Goal: Information Seeking & Learning: Learn about a topic

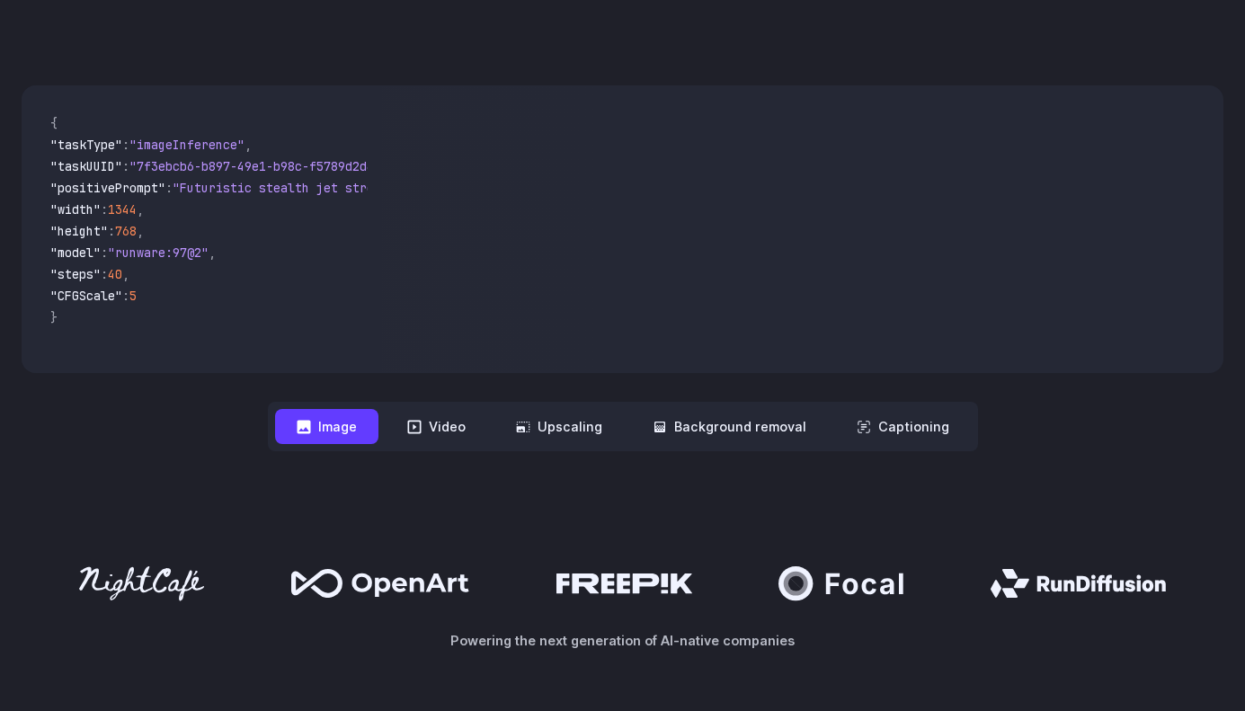
scroll to position [500, 0]
click at [432, 429] on button "Video" at bounding box center [437, 425] width 102 height 35
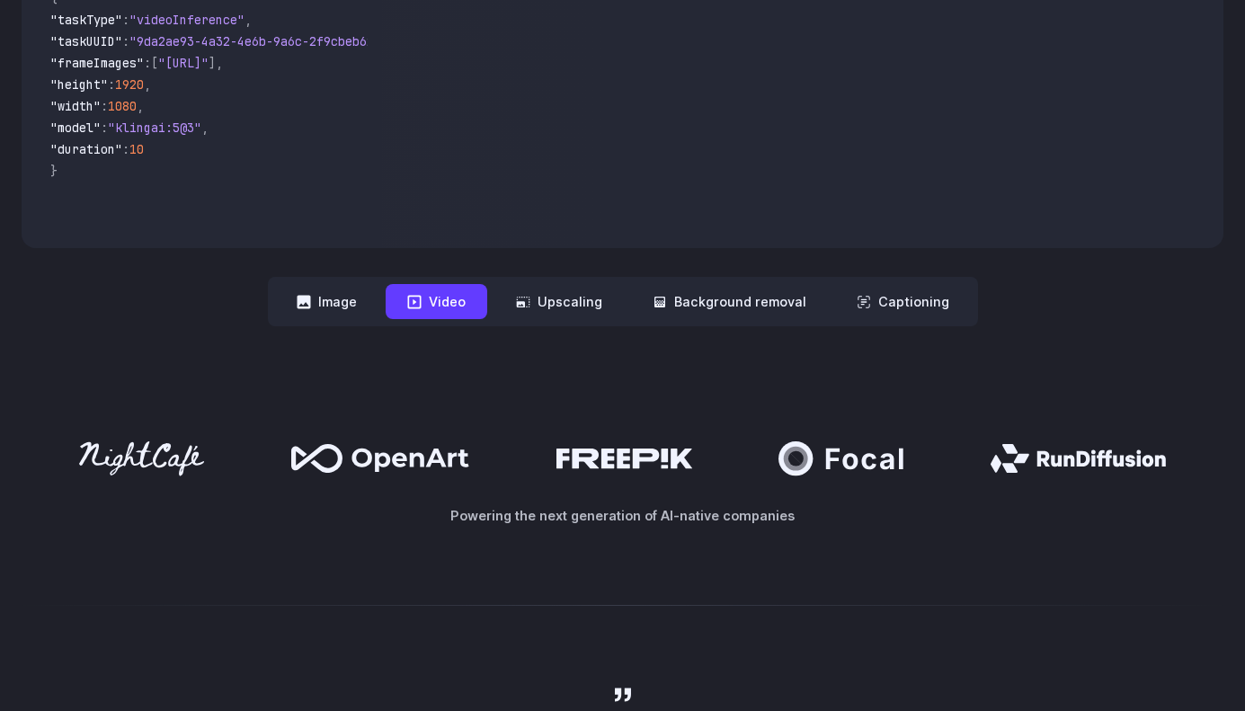
scroll to position [602, 0]
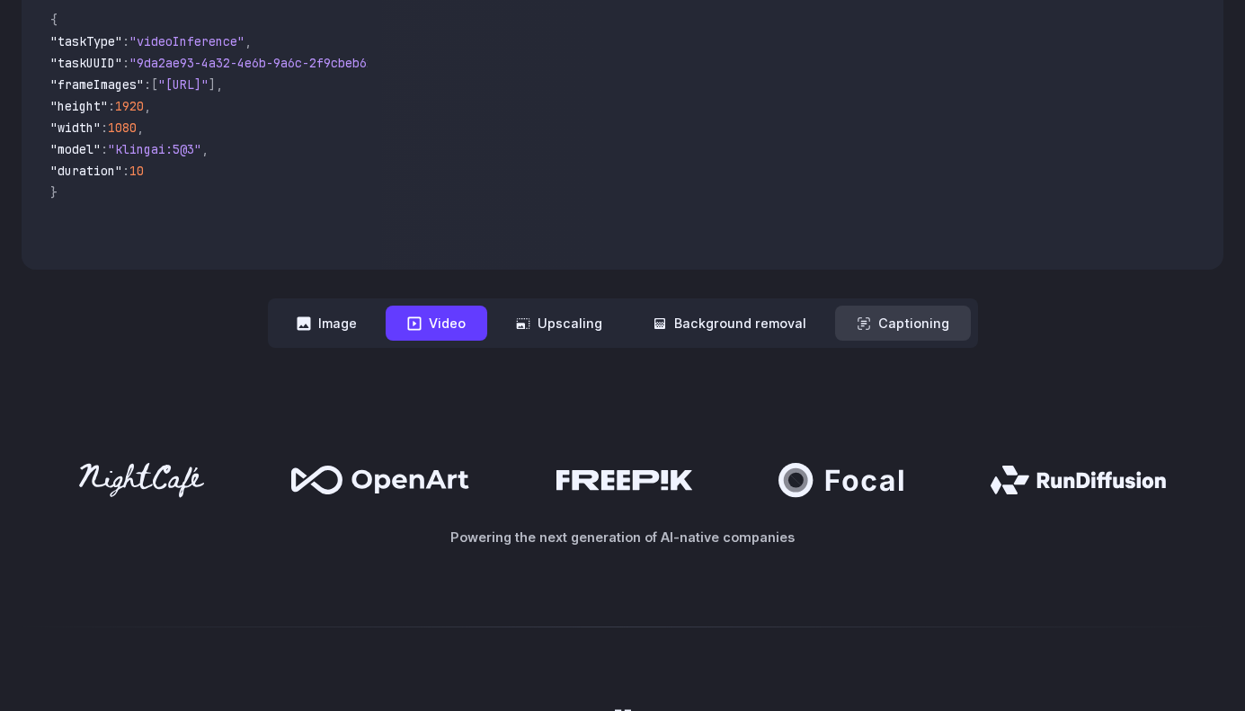
click at [915, 327] on button "Captioning" at bounding box center [903, 323] width 136 height 35
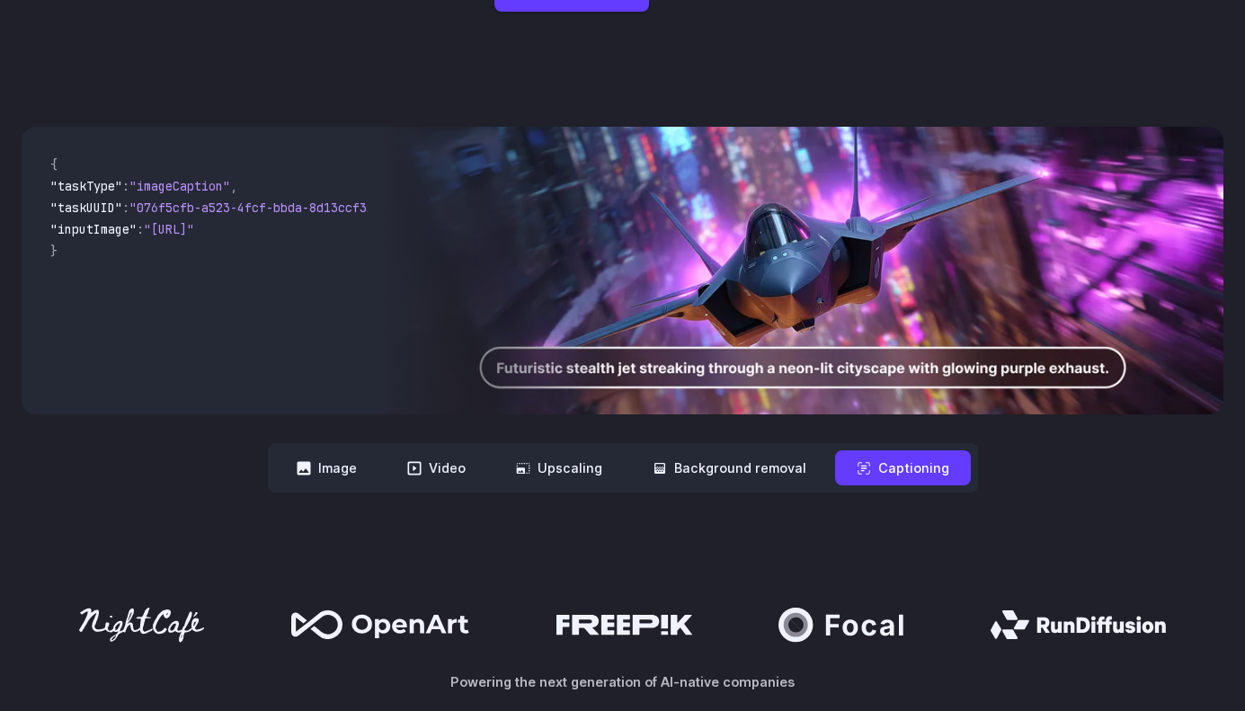
scroll to position [446, 0]
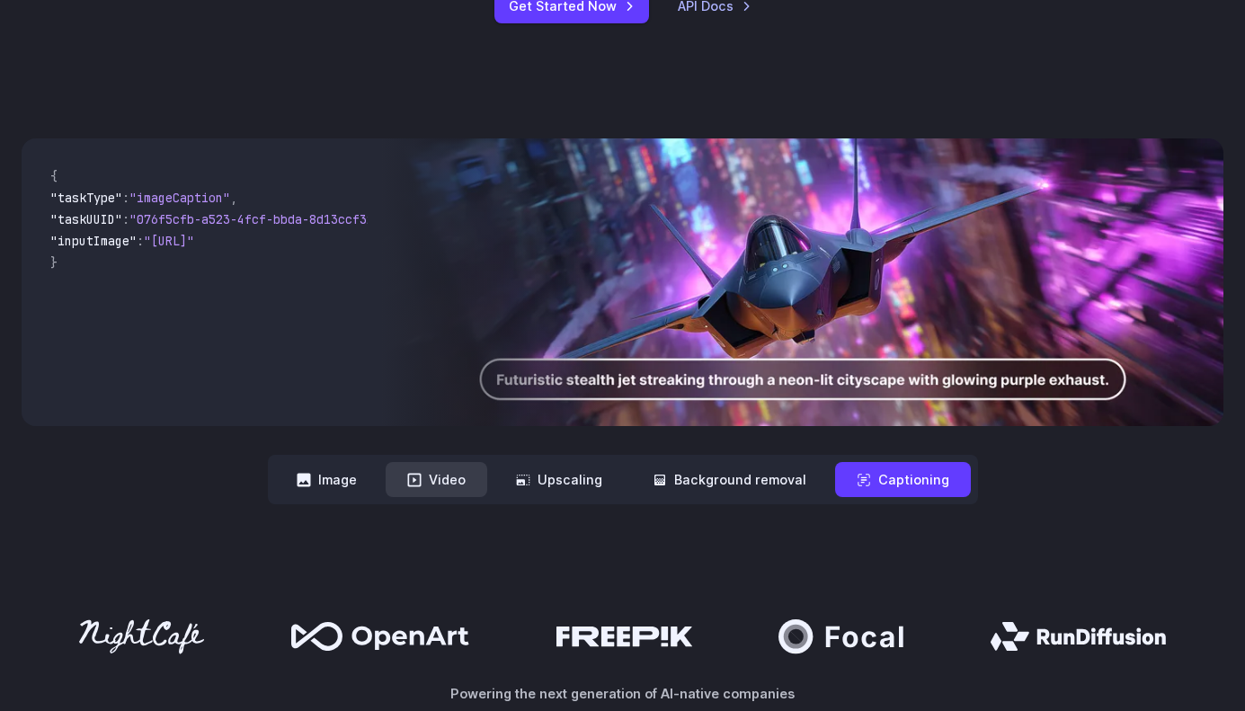
click at [467, 481] on button "Video" at bounding box center [437, 479] width 102 height 35
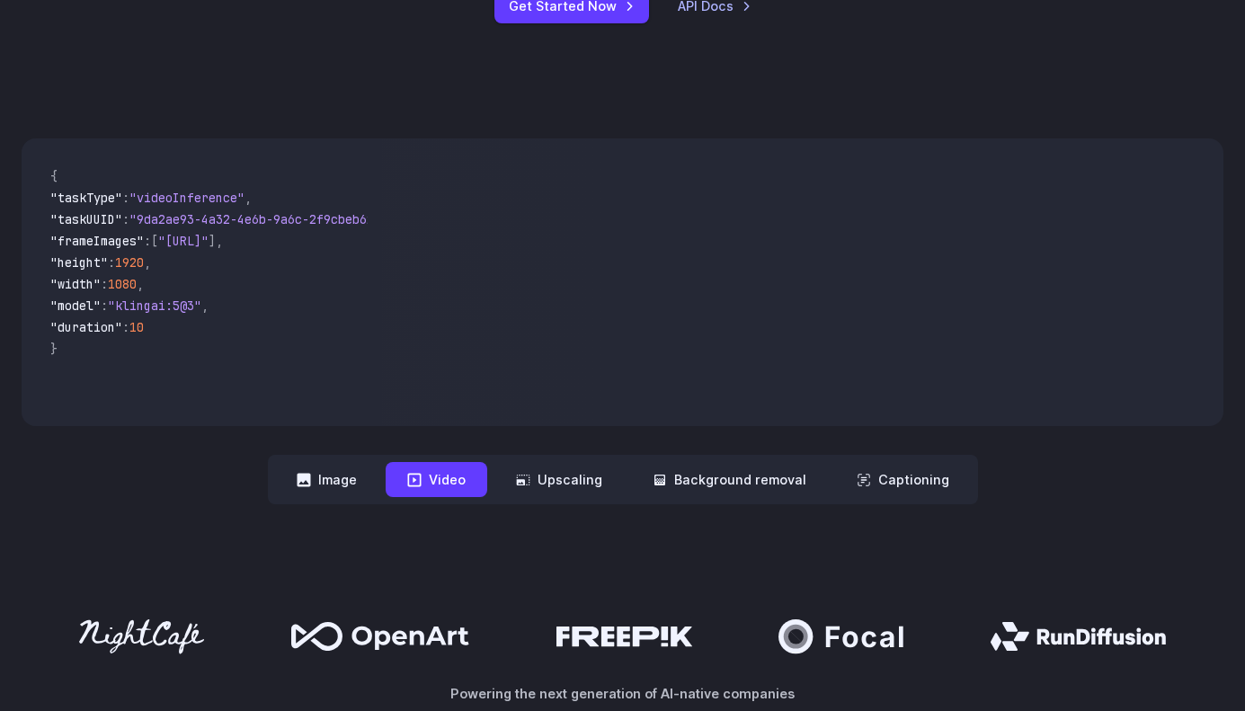
scroll to position [0, 0]
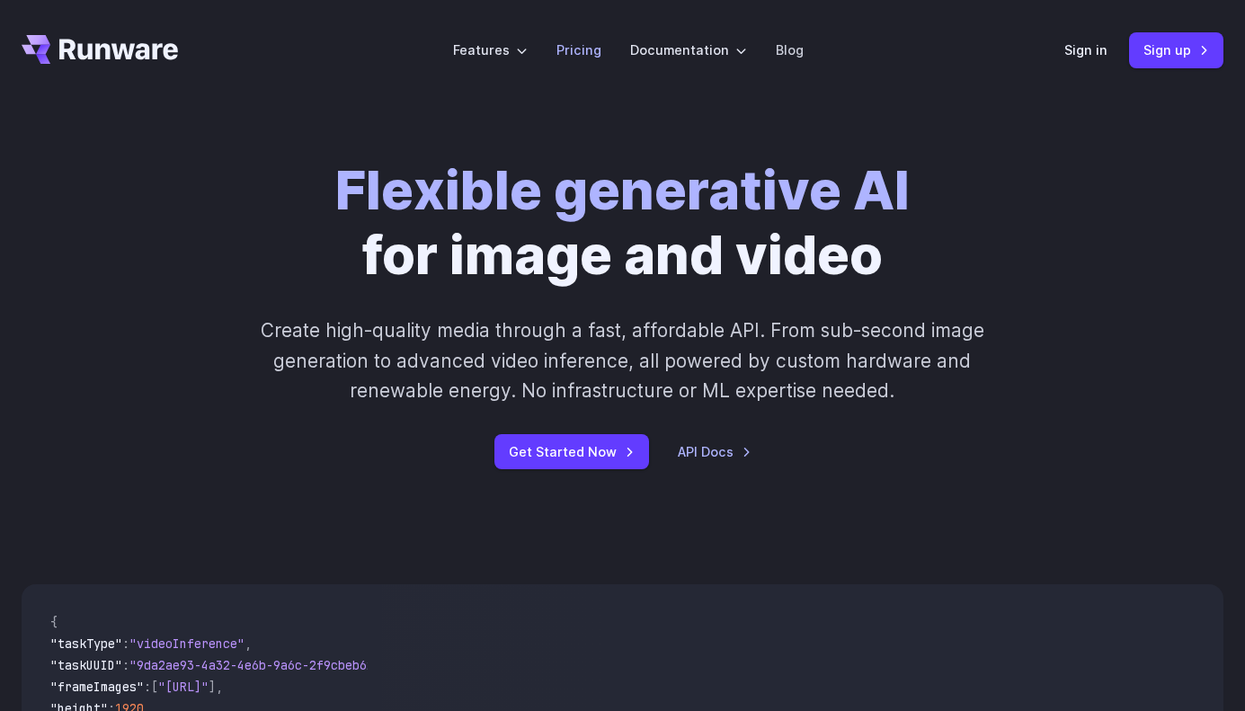
click at [568, 43] on link "Pricing" at bounding box center [579, 50] width 45 height 21
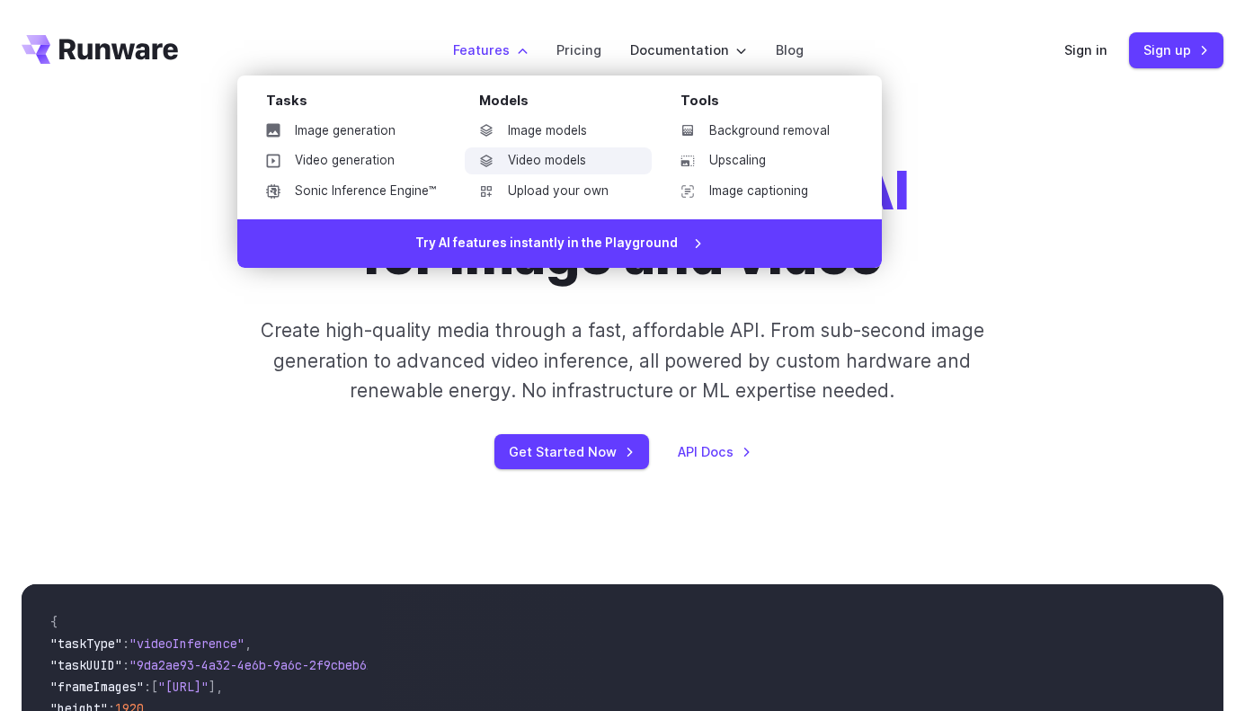
click at [531, 159] on link "Video models" at bounding box center [558, 160] width 187 height 27
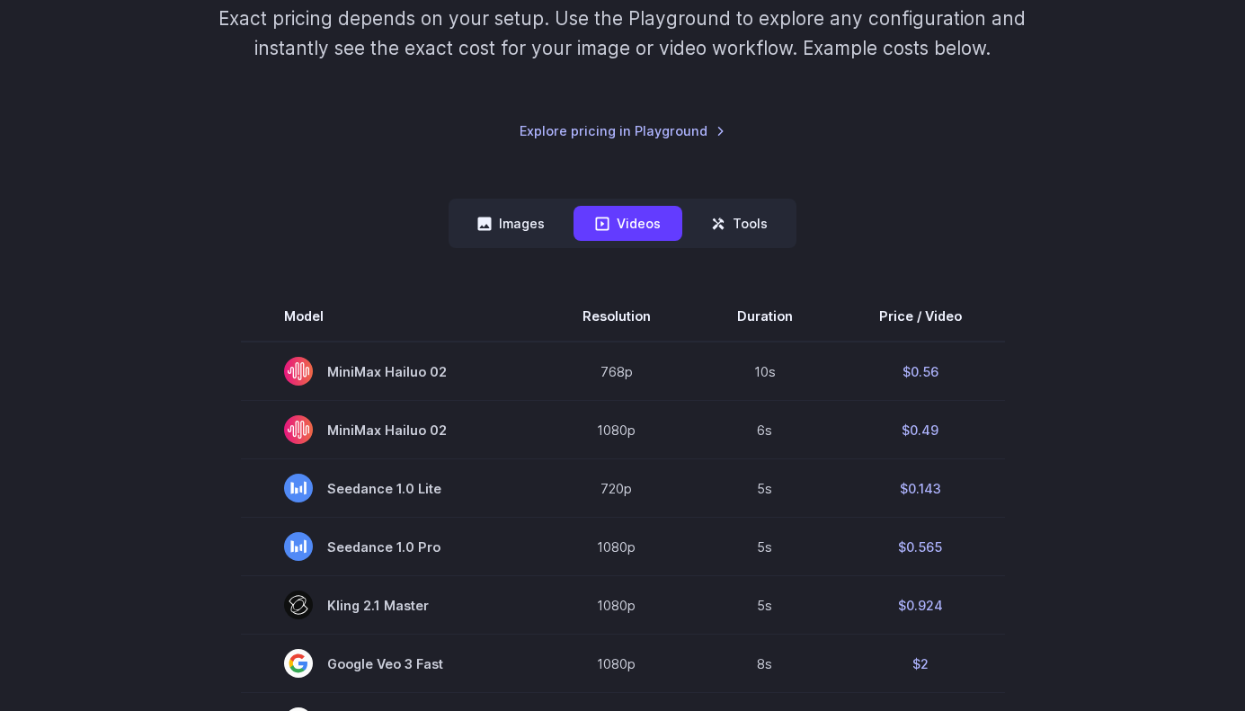
scroll to position [298, 0]
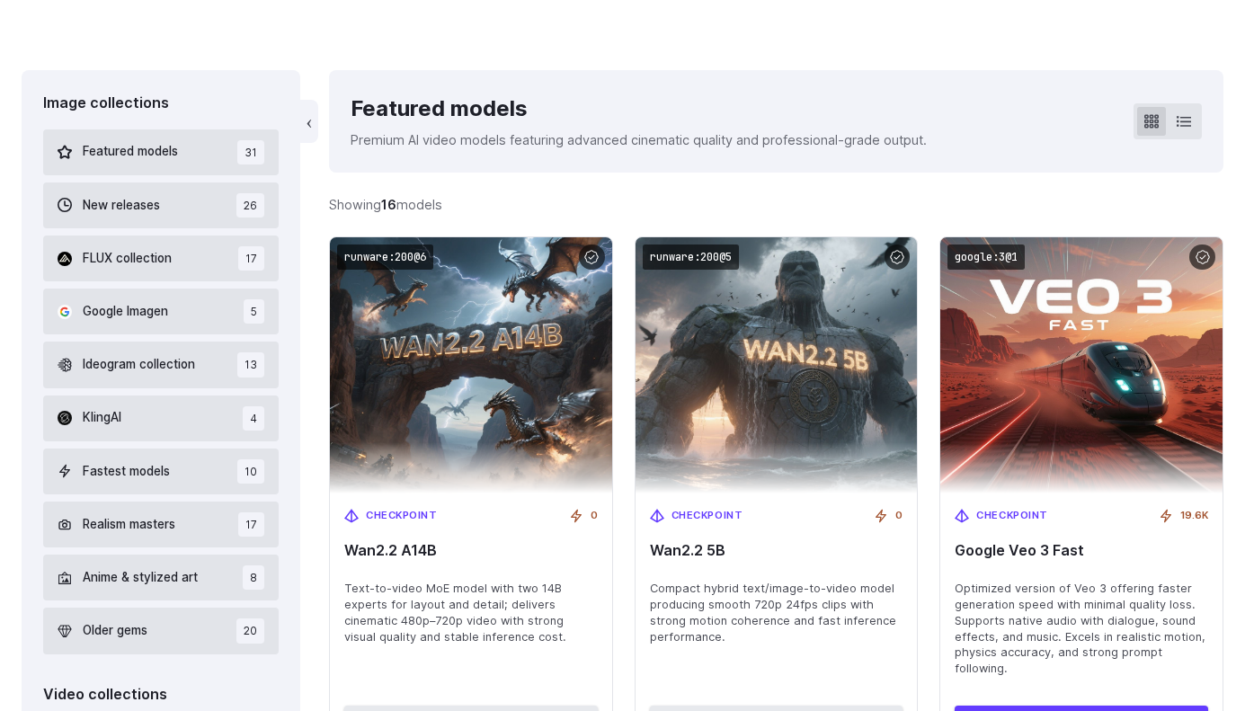
scroll to position [490, 0]
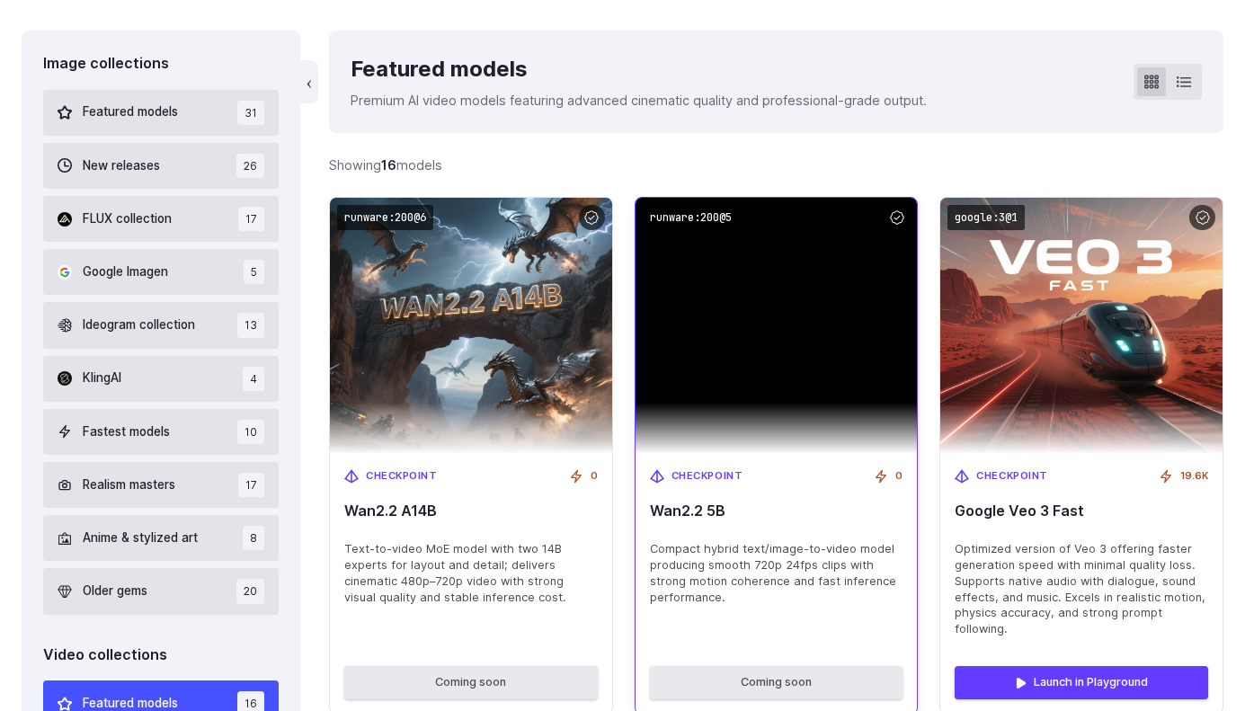
click at [790, 309] on img at bounding box center [777, 326] width 282 height 256
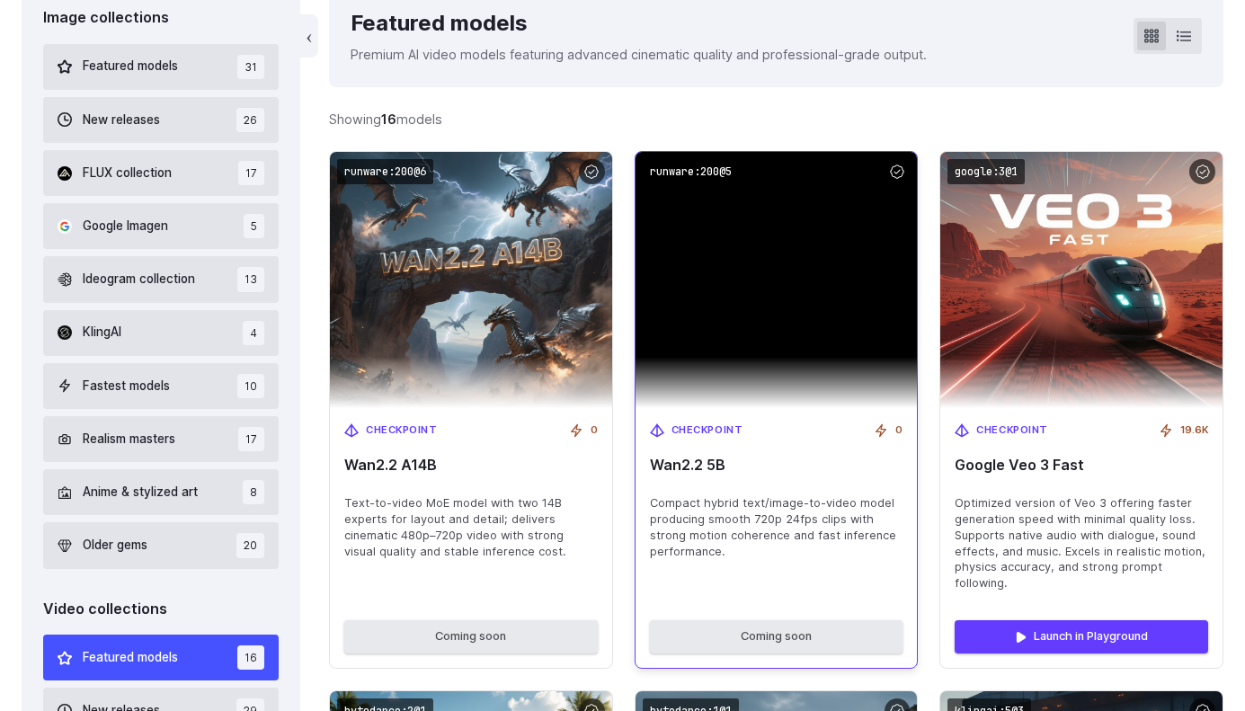
scroll to position [538, 0]
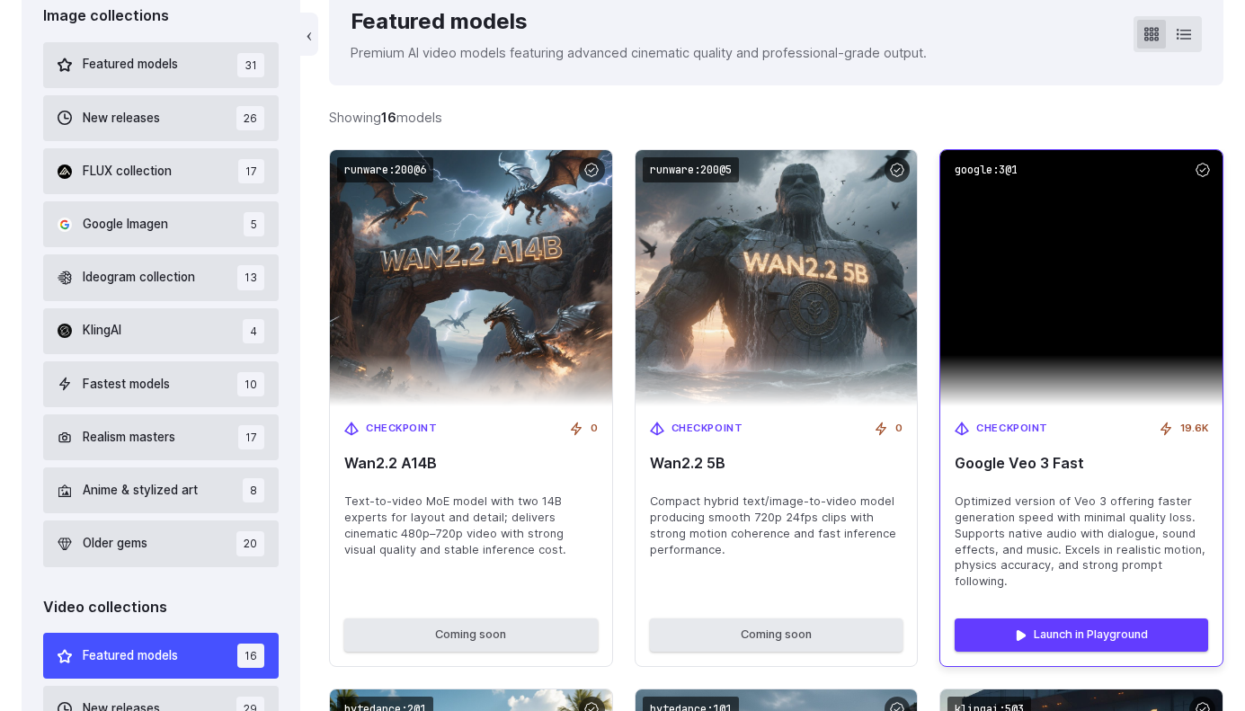
click at [1067, 260] on img at bounding box center [1082, 278] width 282 height 256
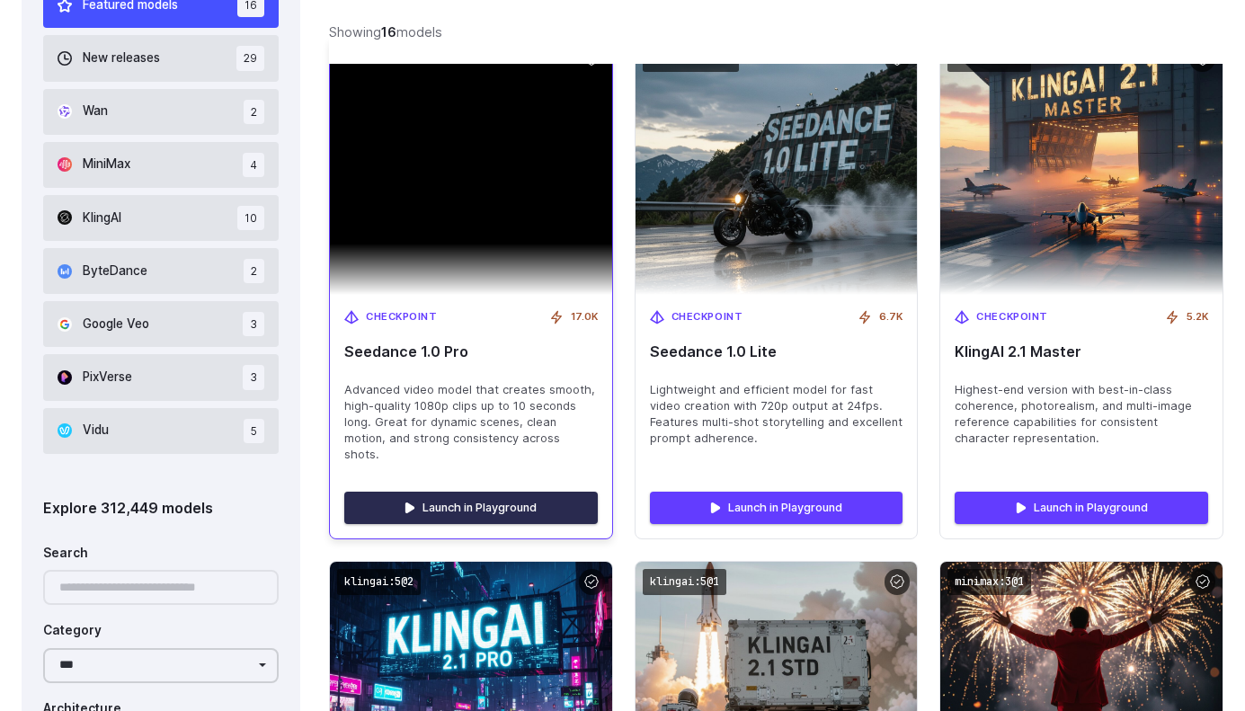
scroll to position [1197, 0]
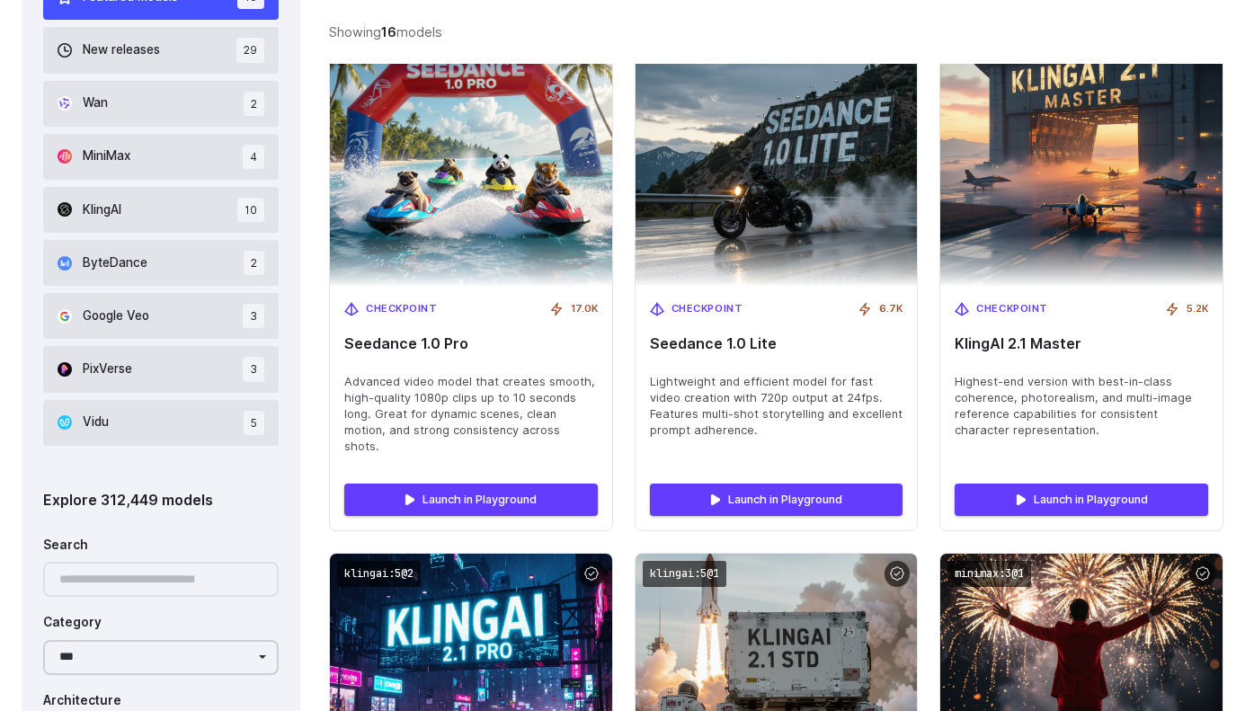
click at [133, 577] on div at bounding box center [161, 579] width 236 height 35
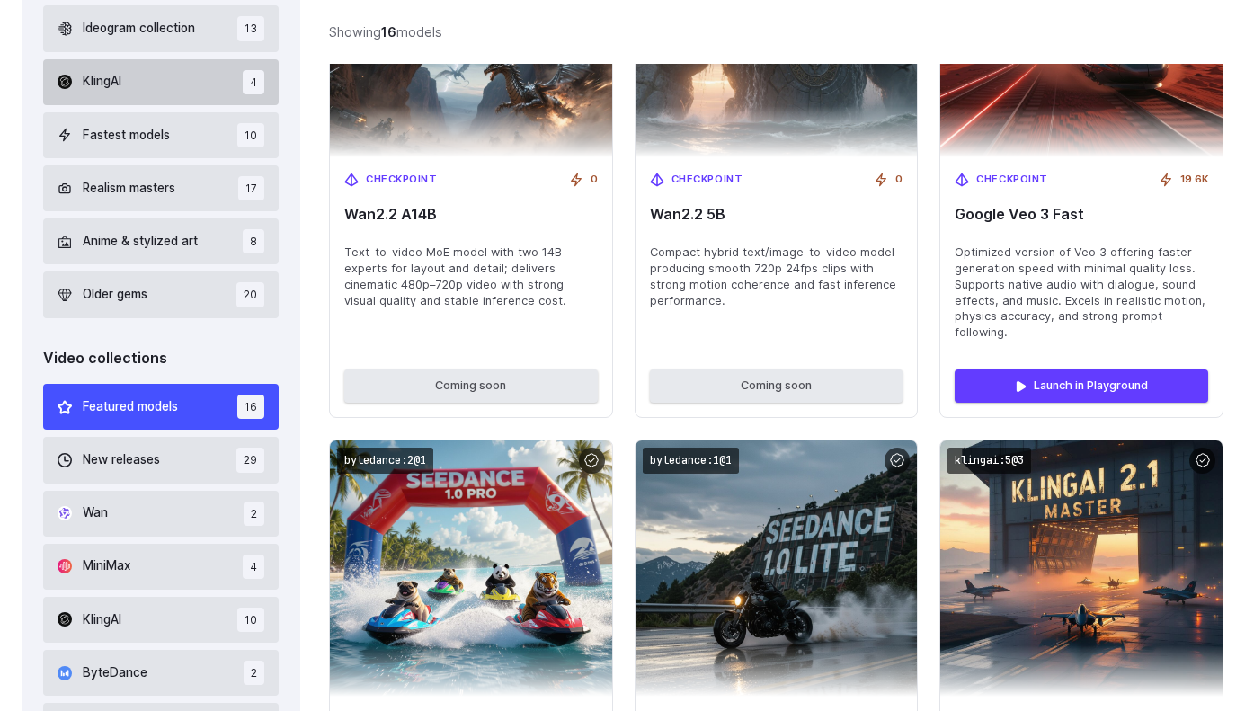
scroll to position [788, 0]
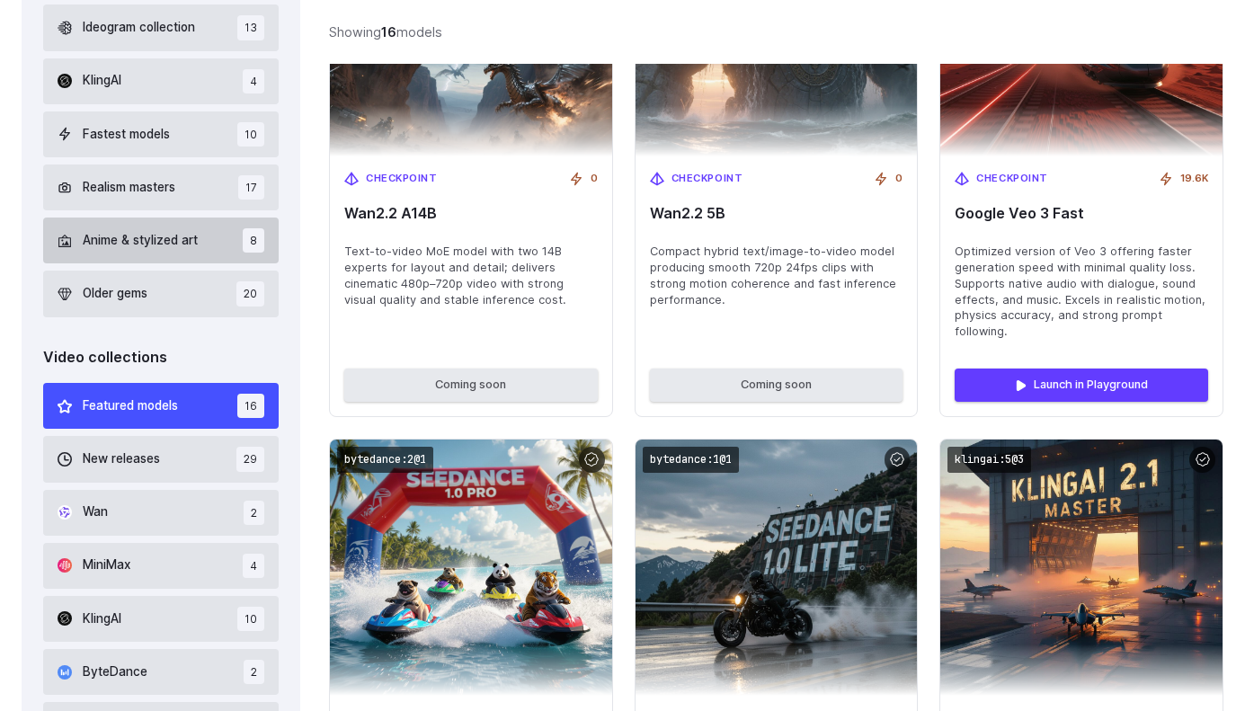
click at [140, 253] on button "Anime & stylized art 8" at bounding box center [161, 241] width 236 height 46
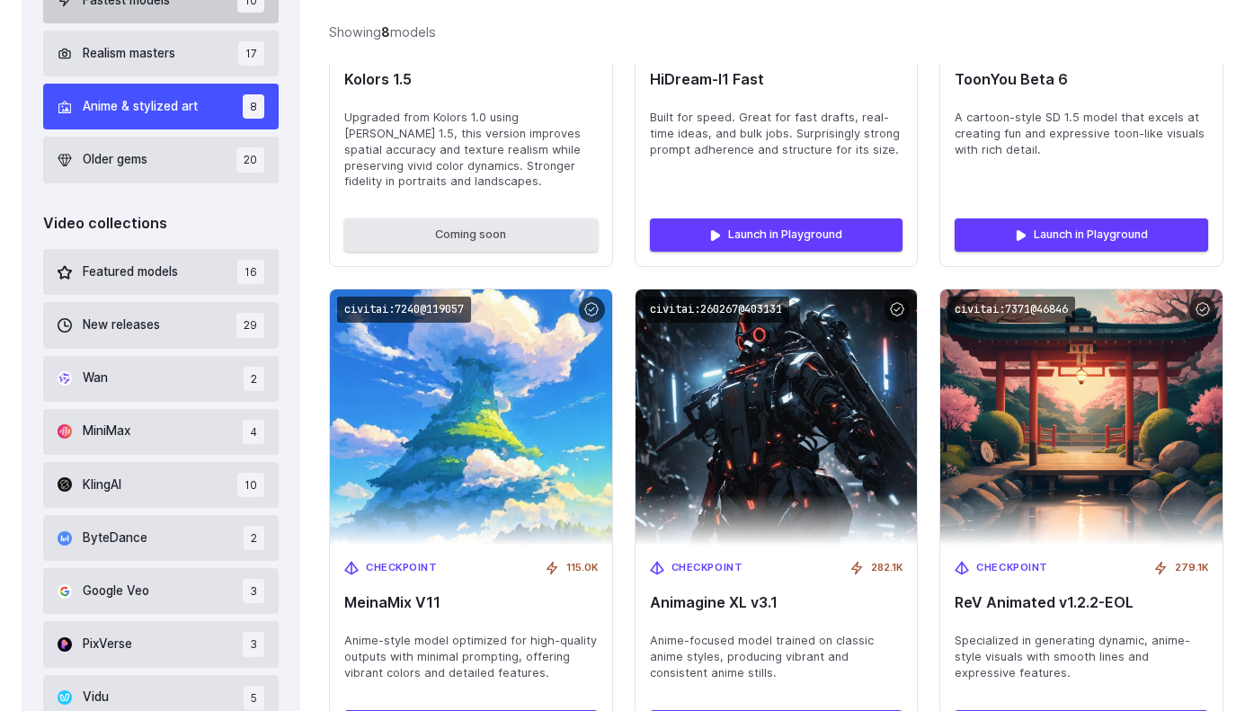
scroll to position [923, 0]
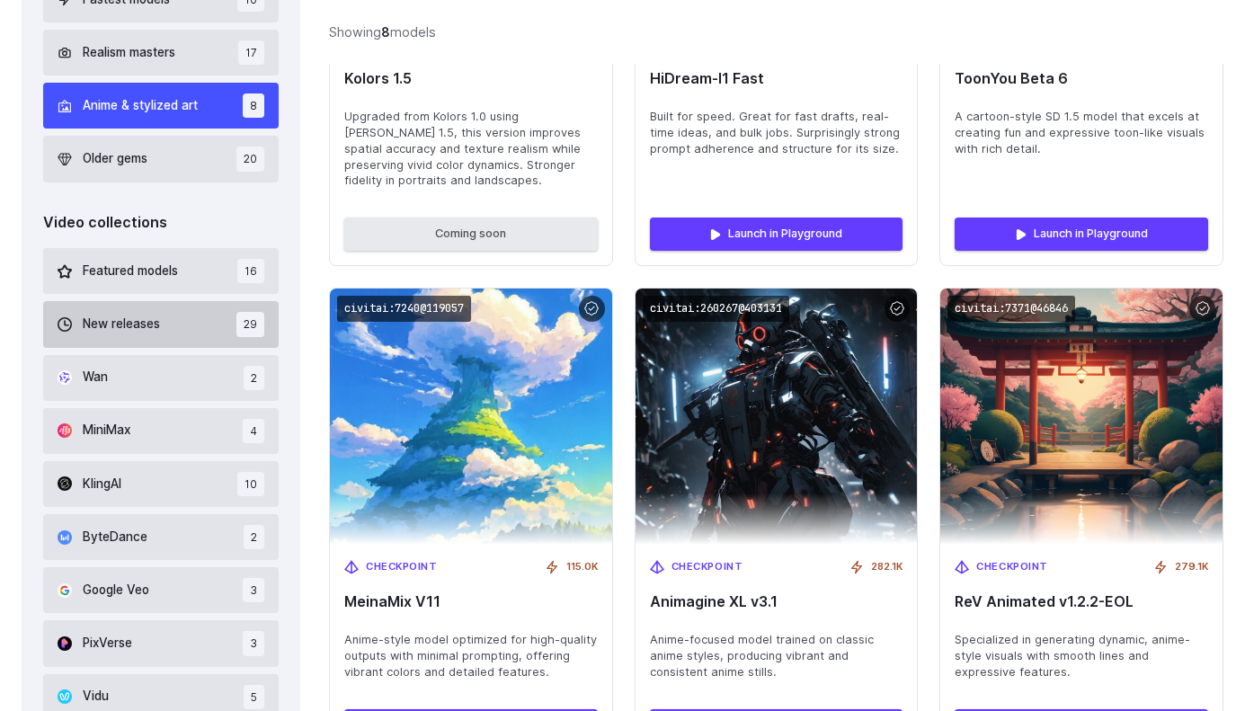
click at [151, 328] on span "New releases" at bounding box center [121, 325] width 77 height 20
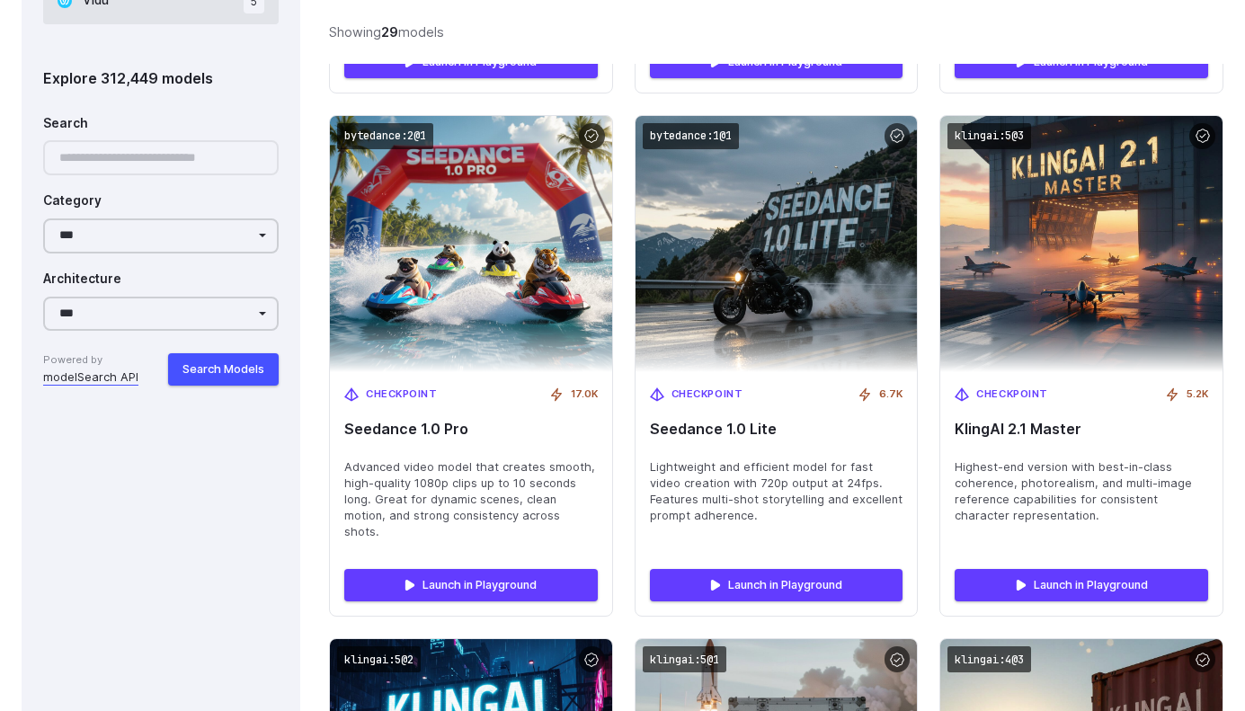
scroll to position [1832, 0]
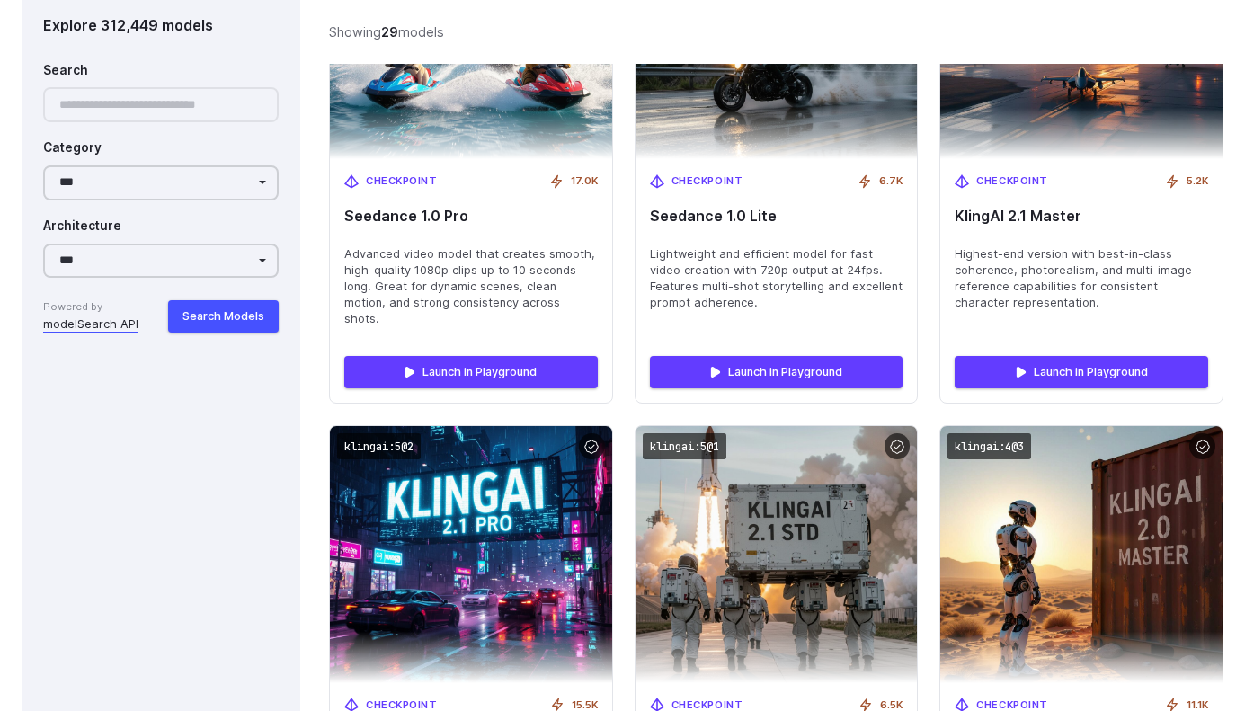
click at [109, 114] on div at bounding box center [161, 105] width 236 height 35
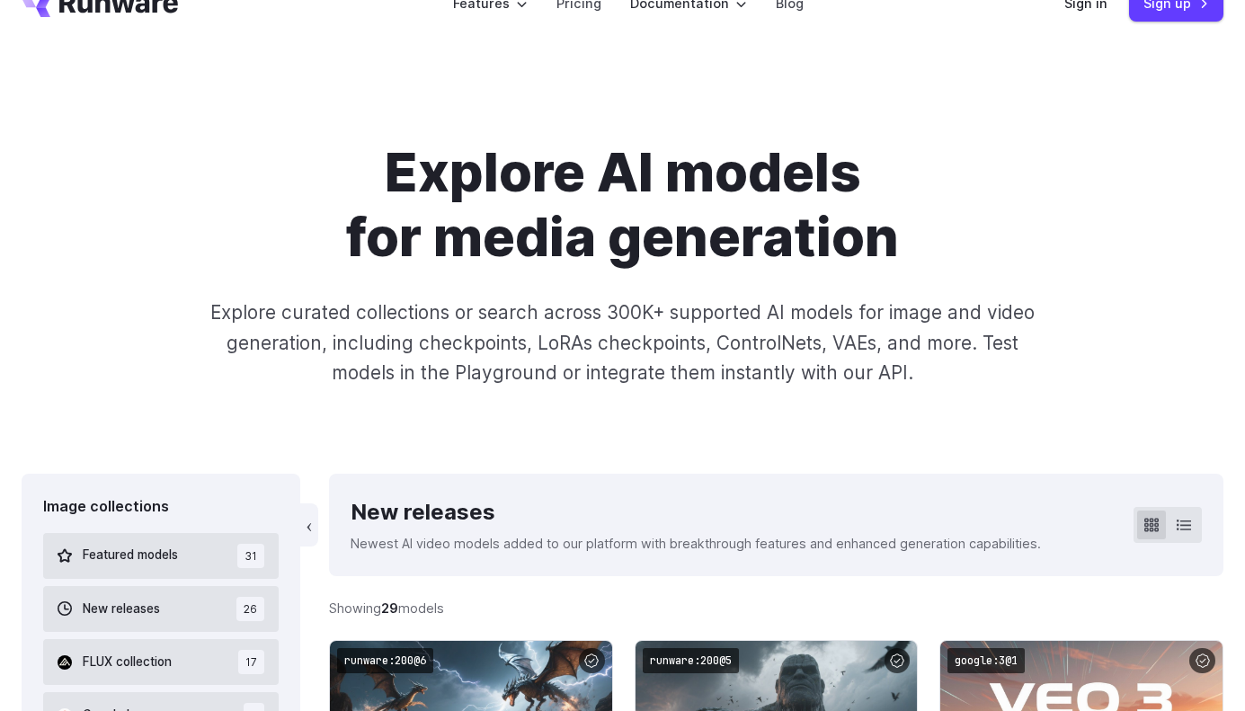
scroll to position [0, 0]
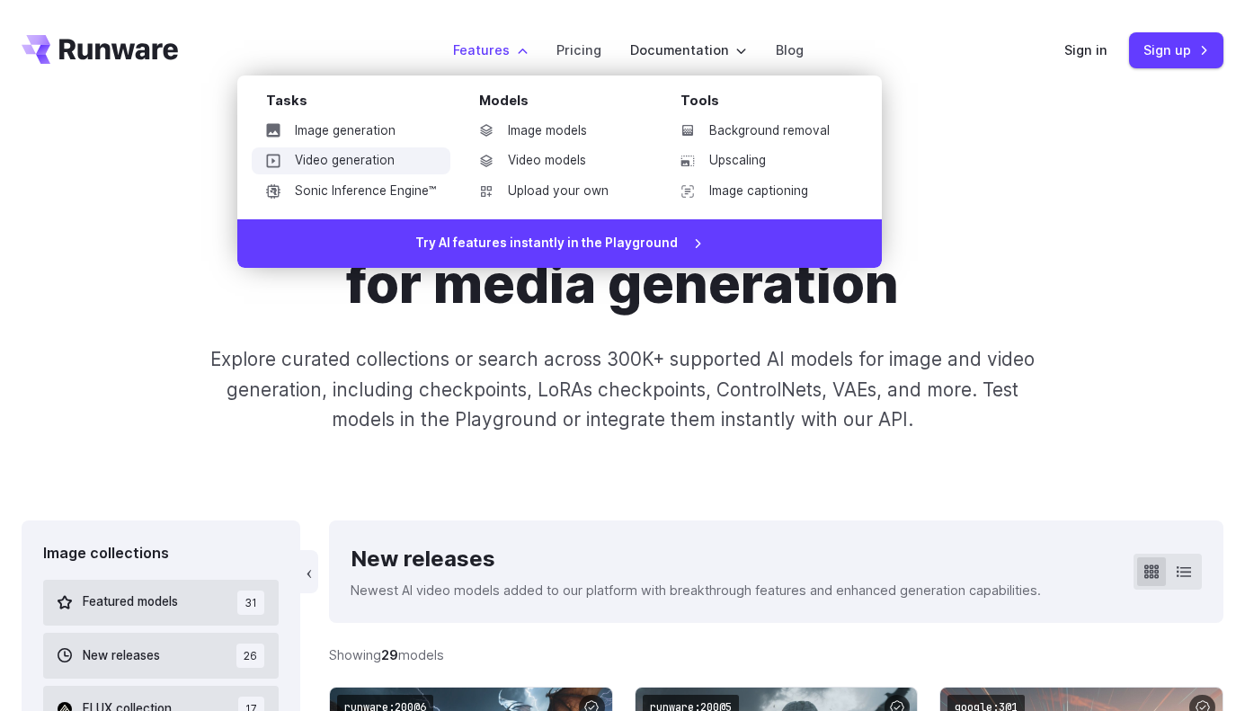
click at [346, 167] on link "Video generation" at bounding box center [351, 160] width 199 height 27
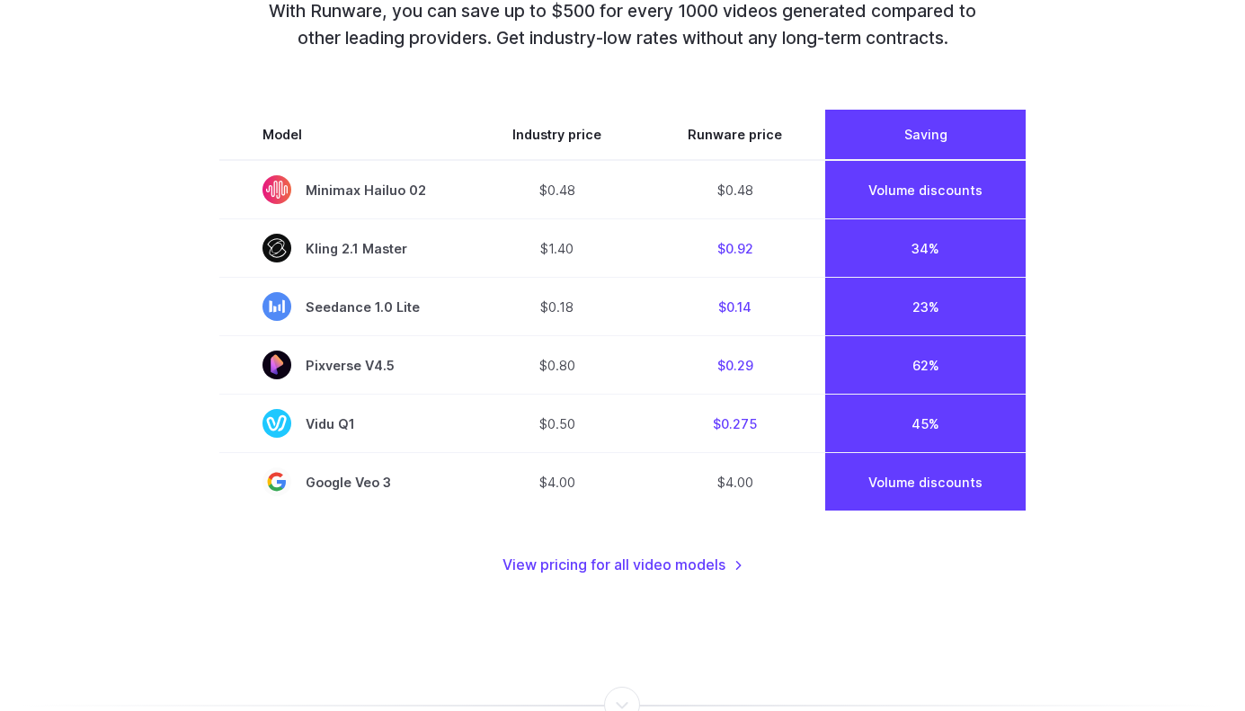
scroll to position [1342, 0]
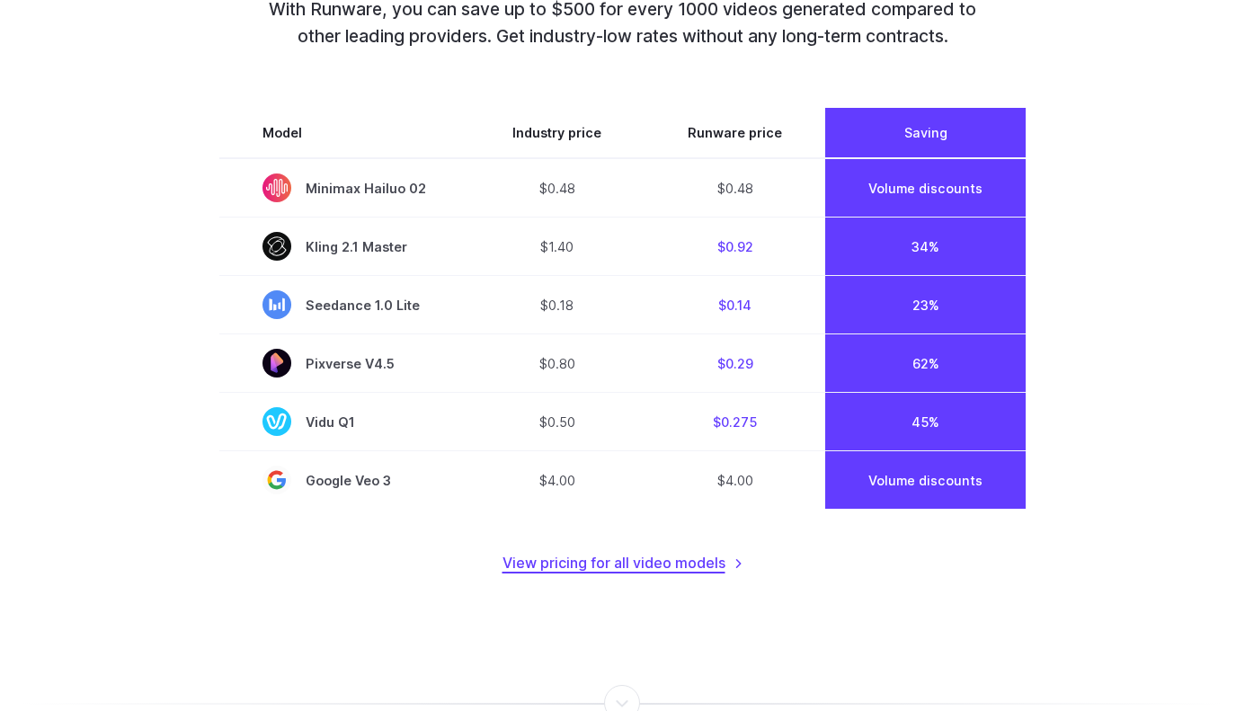
click at [556, 562] on link "View pricing for all video models" at bounding box center [623, 563] width 241 height 23
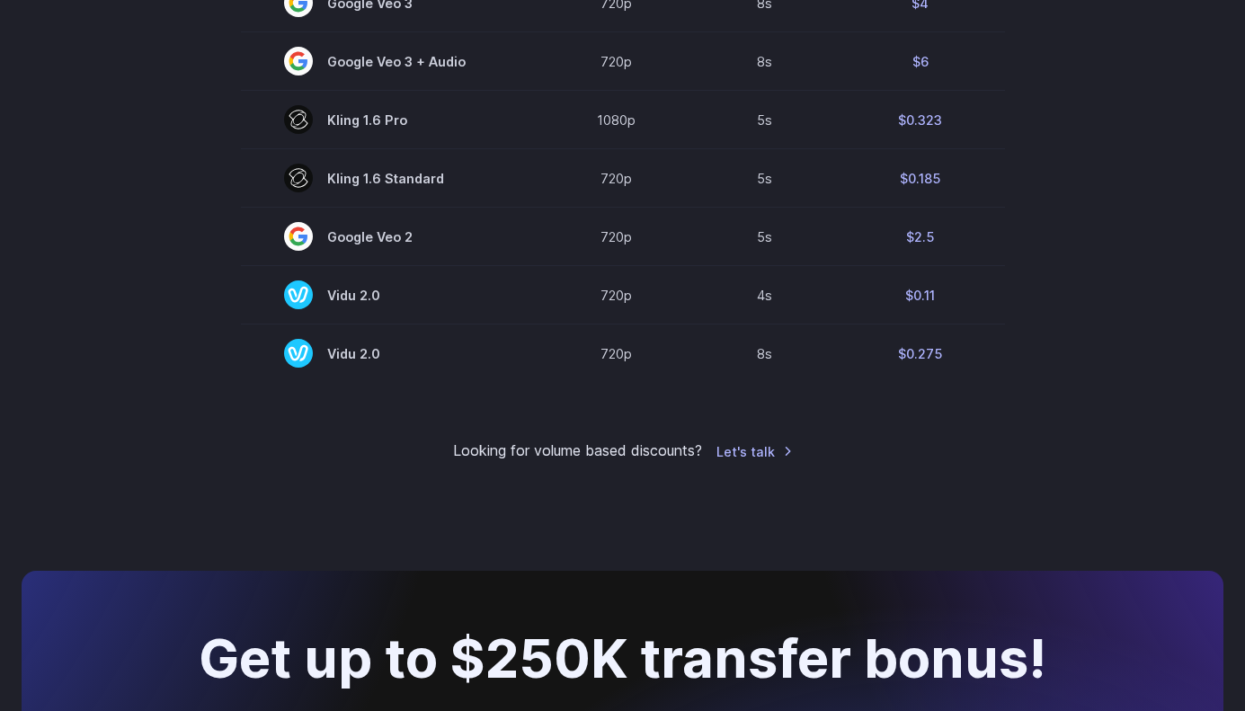
scroll to position [1436, 0]
